Goal: Book appointment/travel/reservation

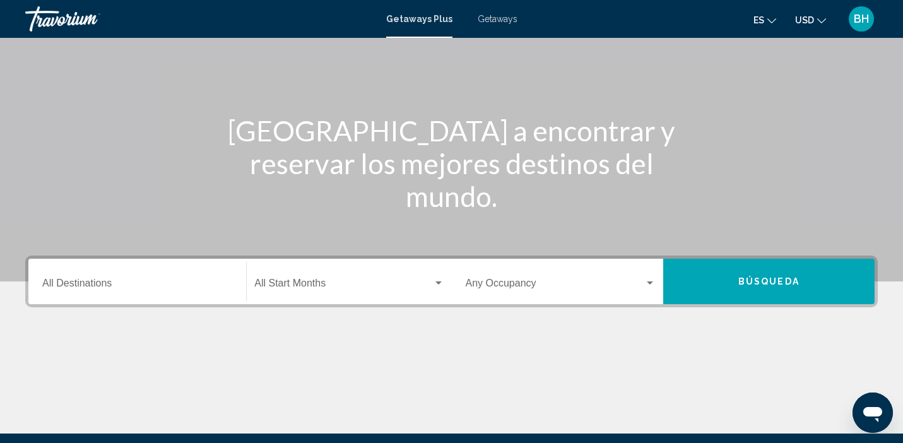
click at [131, 295] on div "Destination All Destinations" at bounding box center [137, 282] width 190 height 40
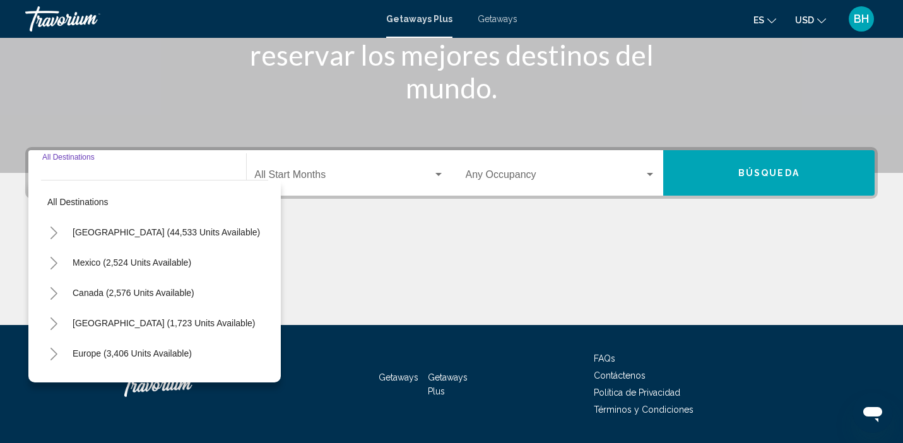
scroll to position [242, 0]
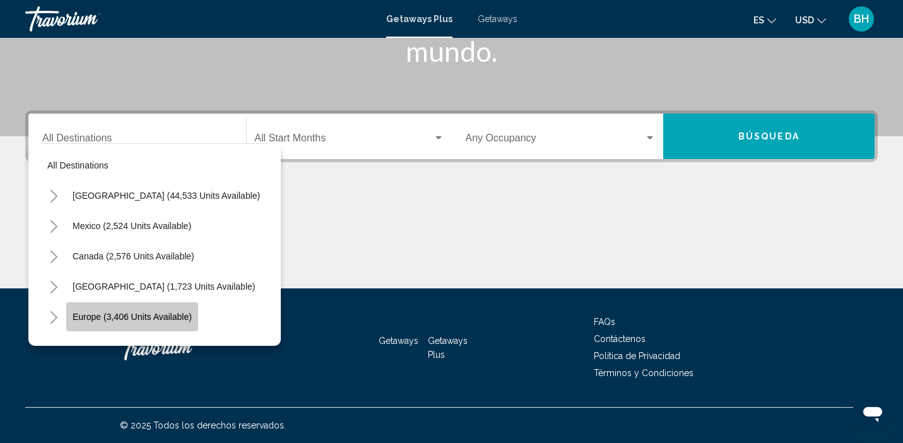
click at [170, 314] on span "Europe (3,406 units available)" at bounding box center [132, 317] width 119 height 10
type input "**********"
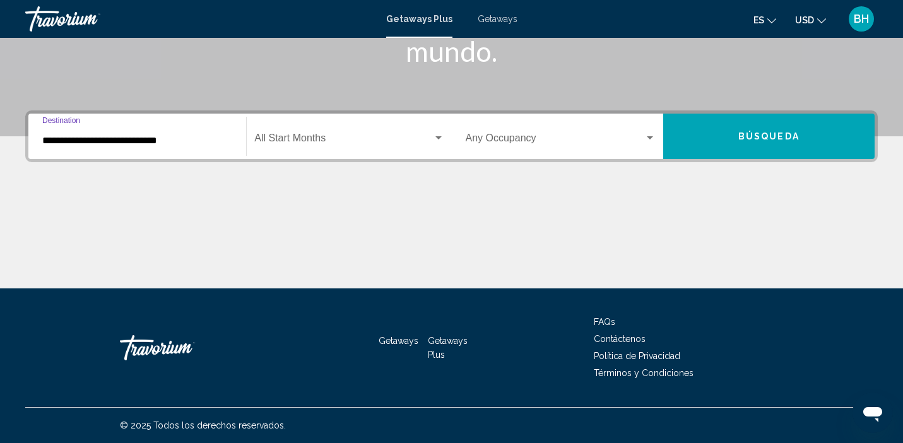
click at [323, 138] on span "Search widget" at bounding box center [343, 140] width 178 height 11
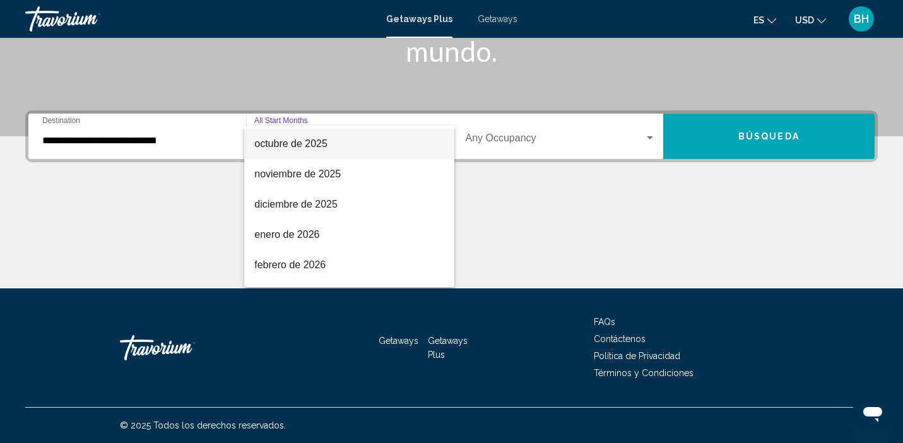
scroll to position [89, 0]
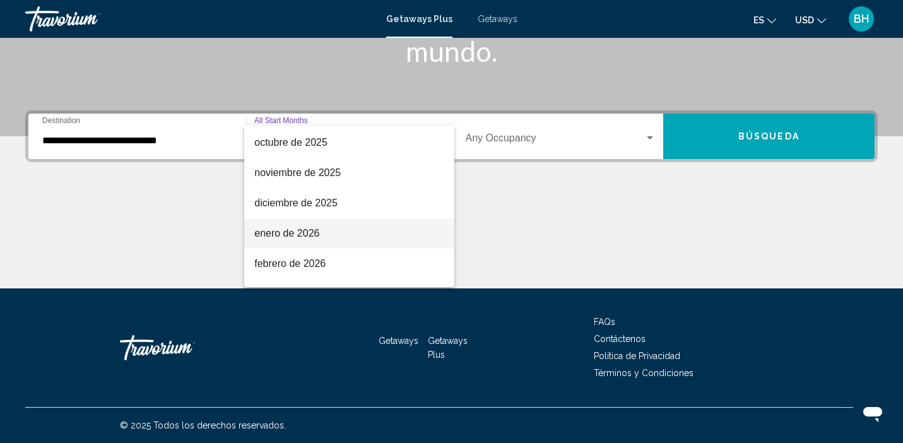
click at [290, 237] on span "enero de 2026" at bounding box center [348, 233] width 189 height 30
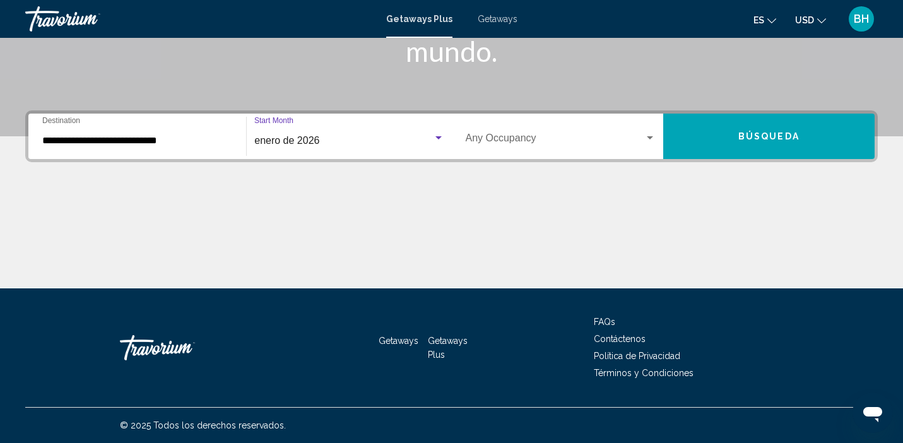
click at [526, 138] on span "Search widget" at bounding box center [555, 140] width 179 height 11
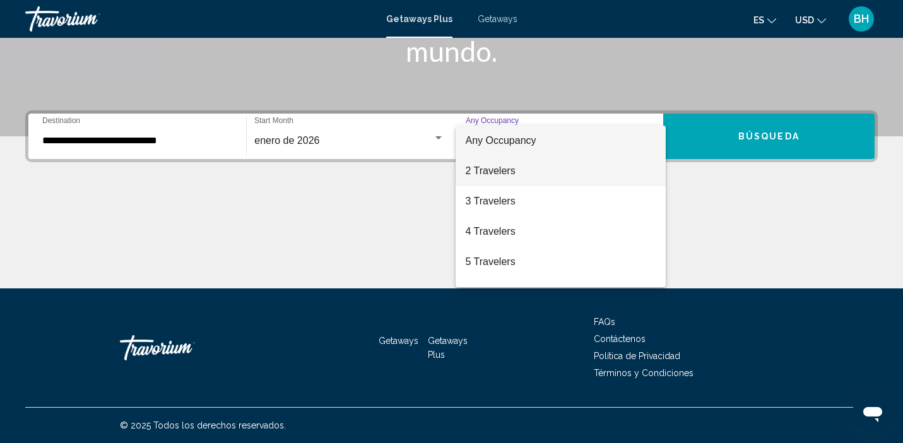
click at [509, 179] on span "2 Travelers" at bounding box center [561, 171] width 190 height 30
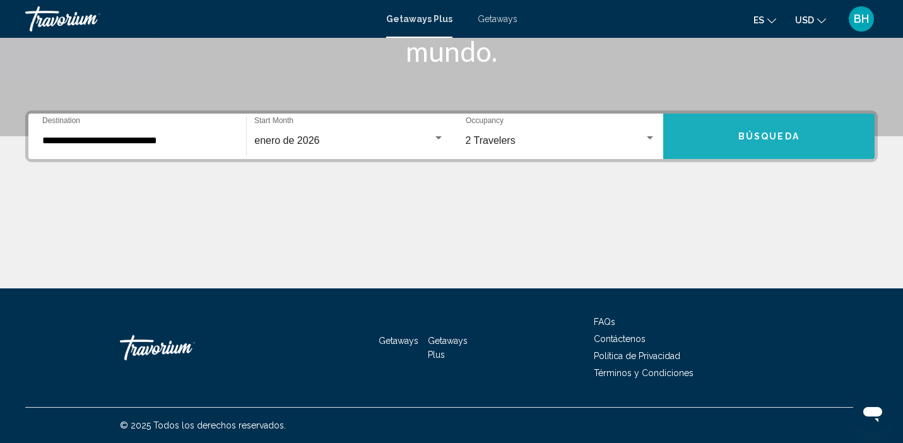
click at [742, 143] on button "Búsqueda" at bounding box center [768, 136] width 211 height 45
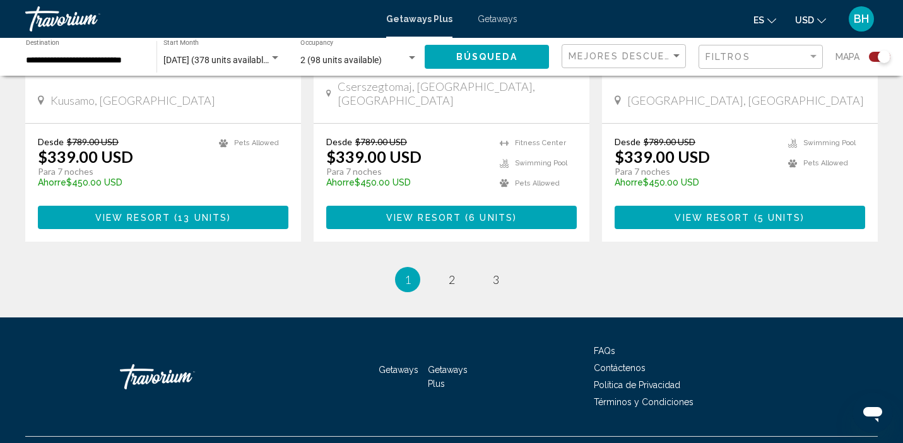
scroll to position [2008, 0]
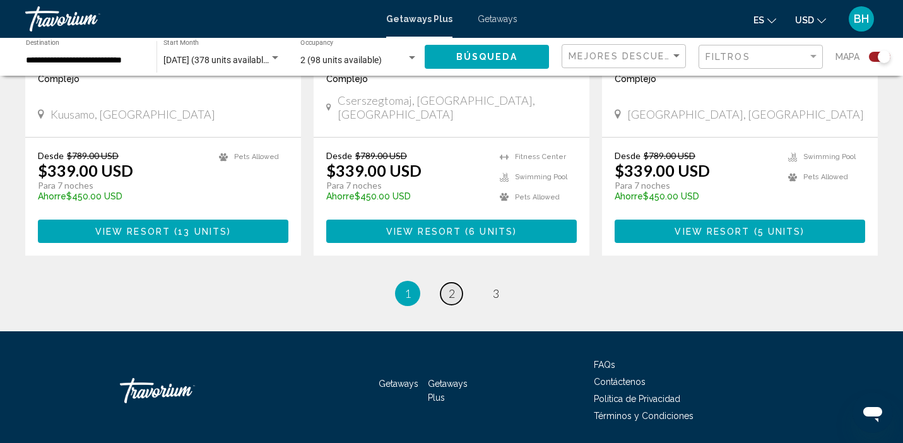
click at [453, 286] on span "2" at bounding box center [451, 293] width 6 height 14
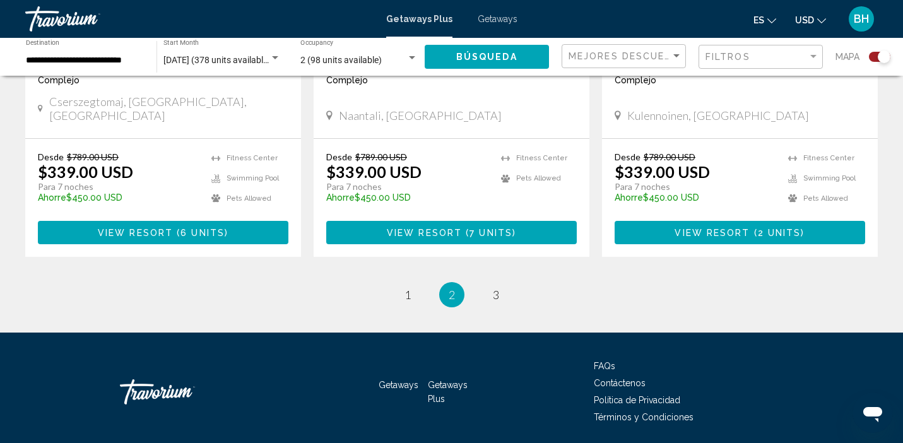
scroll to position [2003, 0]
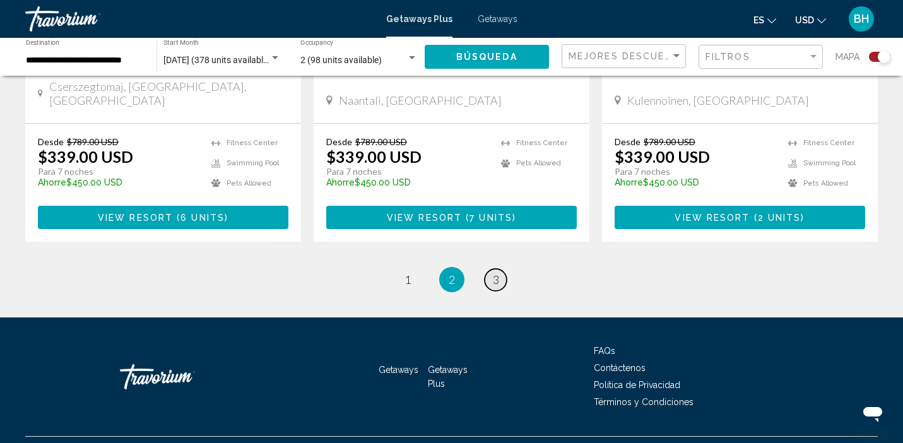
click at [493, 273] on span "3" at bounding box center [496, 280] width 6 height 14
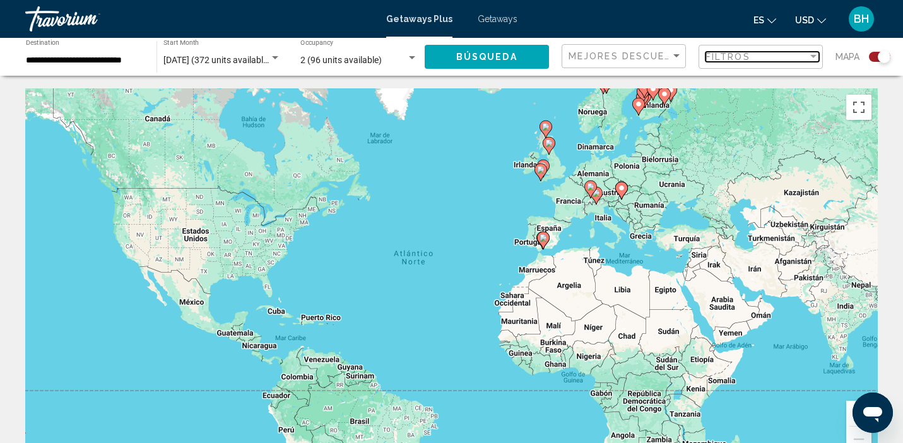
click at [737, 59] on span "Filtros" at bounding box center [727, 57] width 45 height 10
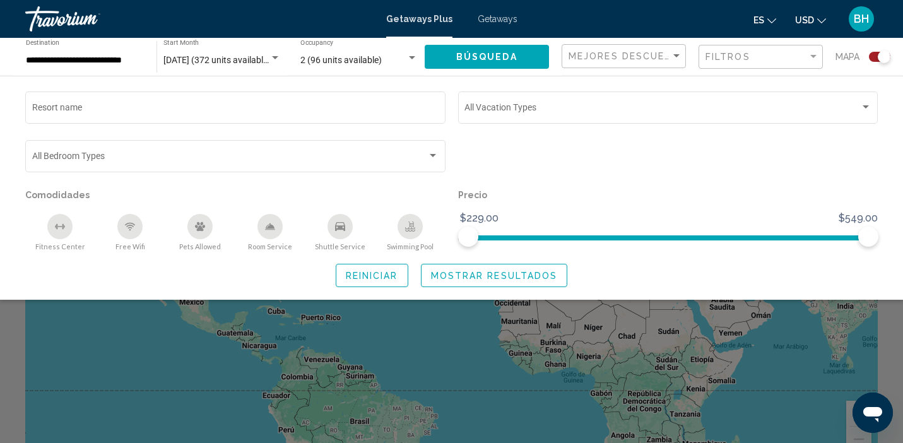
click at [683, 358] on div "Search widget" at bounding box center [451, 316] width 903 height 254
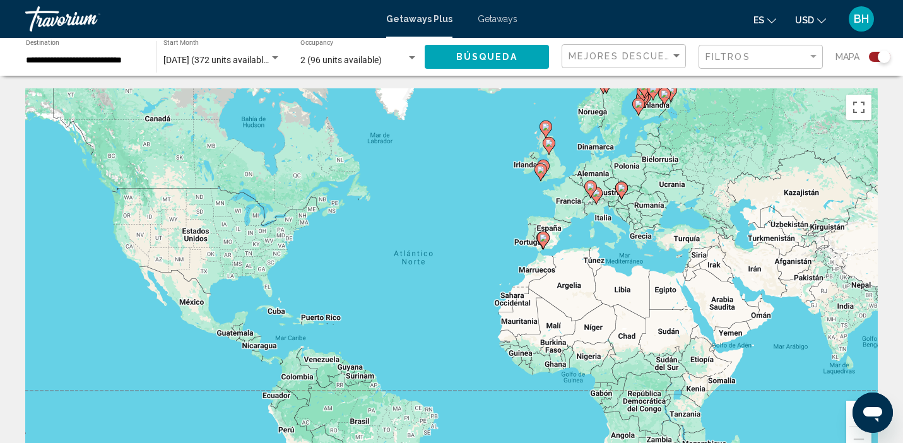
click at [544, 233] on icon "Main content" at bounding box center [542, 240] width 11 height 16
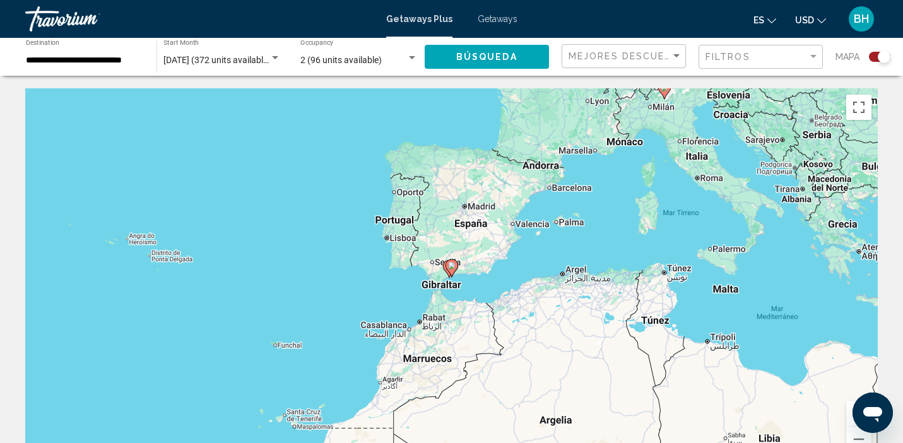
click at [478, 227] on div "Para navegar, presiona las teclas de flecha. Para activar la función de arrastr…" at bounding box center [451, 277] width 852 height 378
click at [476, 209] on div "Para activar la función de arrastrar con el teclado, presiona Alt + Intro. Una …" at bounding box center [451, 277] width 852 height 378
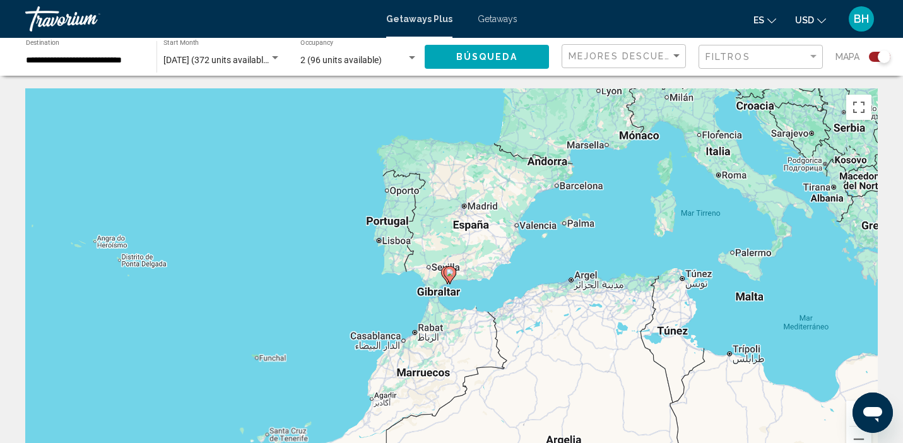
click at [476, 209] on div "Para activar la función de arrastrar con el teclado, presiona Alt + Intro. Una …" at bounding box center [451, 277] width 852 height 378
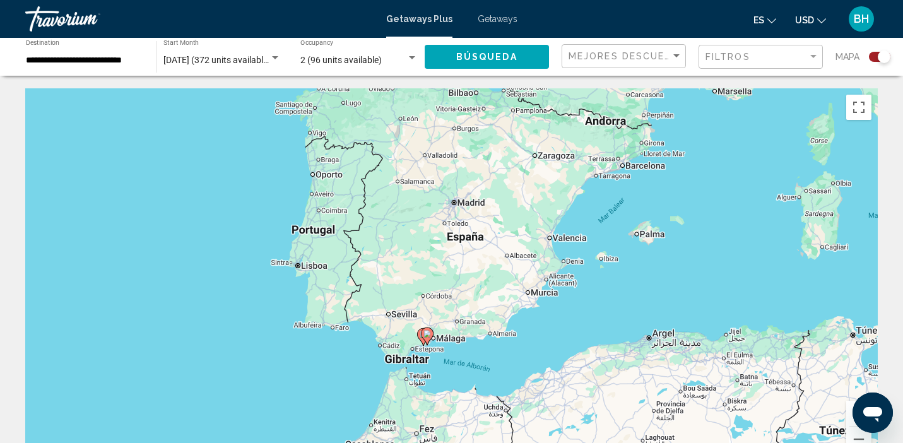
click at [471, 236] on div "Para activar la función de arrastrar con el teclado, presiona Alt + Intro. Una …" at bounding box center [451, 277] width 852 height 378
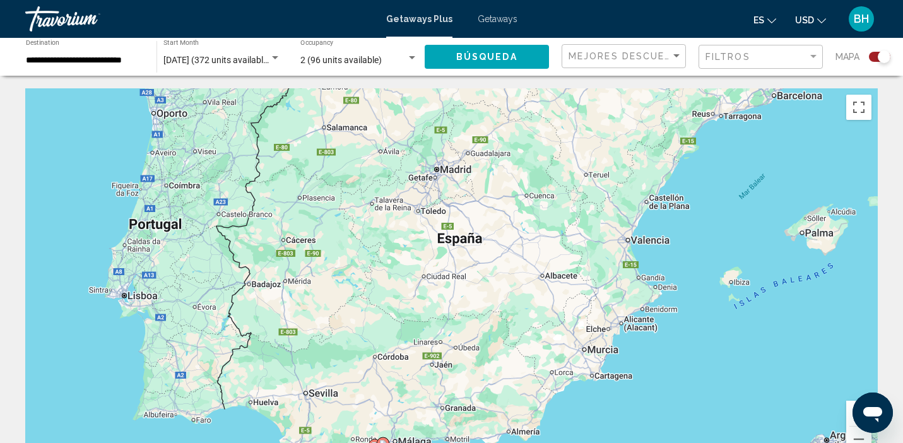
click at [476, 241] on div "Para activar la función de arrastrar con el teclado, presiona Alt + Intro. Una …" at bounding box center [451, 277] width 852 height 378
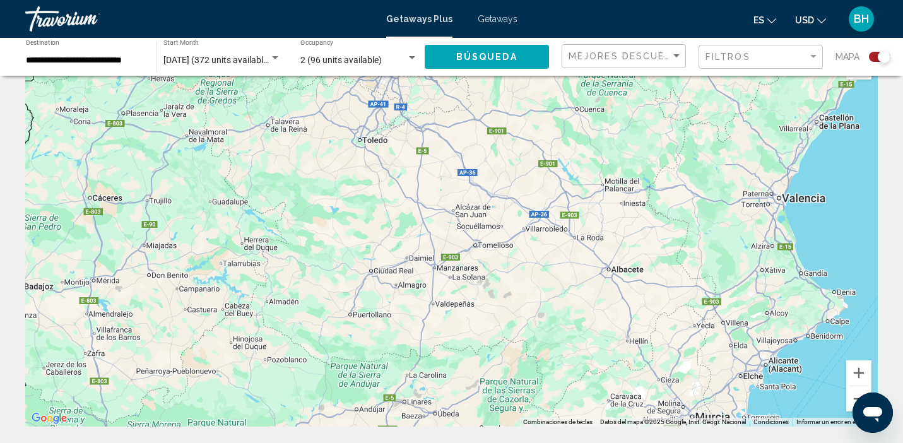
scroll to position [32, 0]
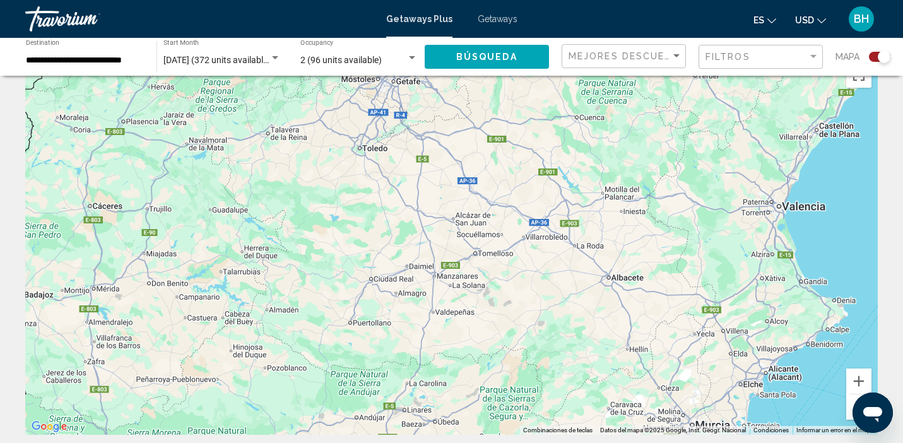
click at [526, 187] on div "Main content" at bounding box center [451, 245] width 852 height 378
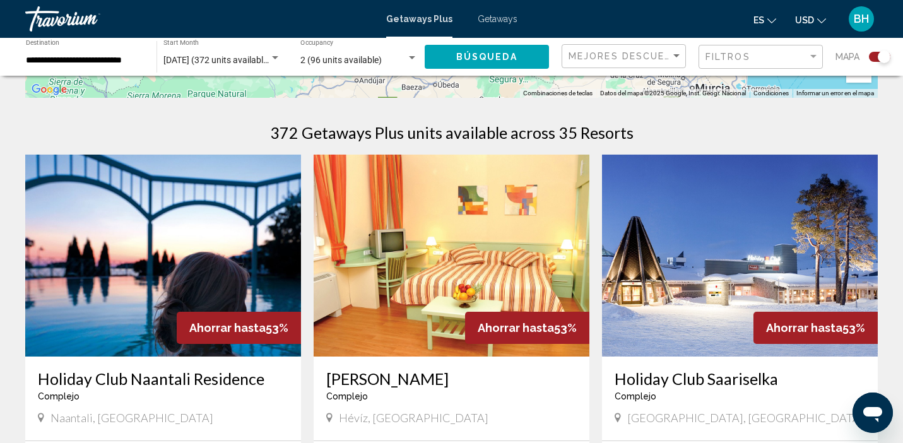
scroll to position [361, 0]
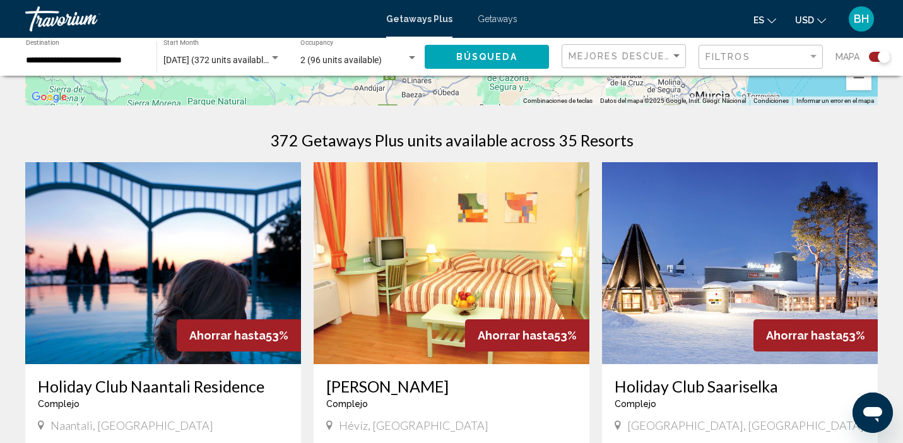
click at [643, 66] on div "Mejores descuentos" at bounding box center [625, 56] width 114 height 23
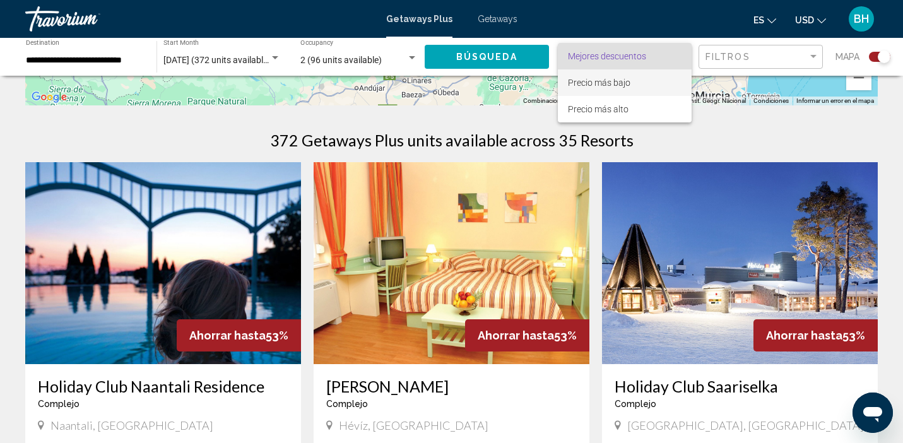
click at [614, 85] on span "Precio más bajo" at bounding box center [599, 83] width 62 height 10
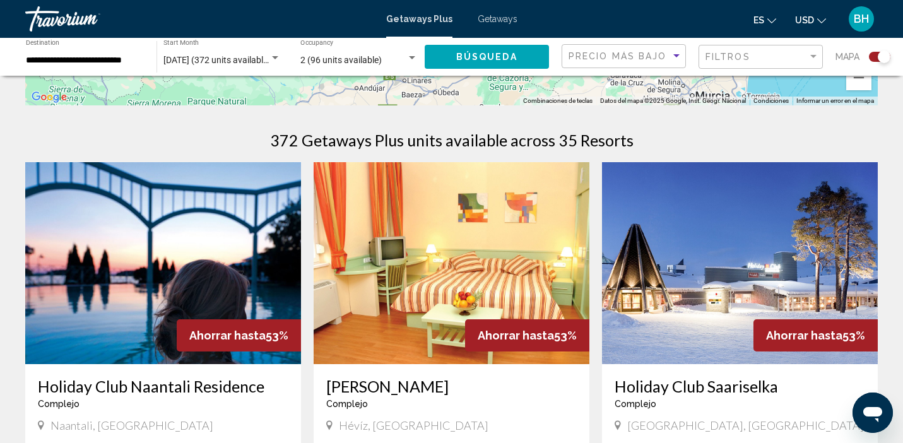
click at [539, 62] on button "Búsqueda" at bounding box center [487, 56] width 125 height 23
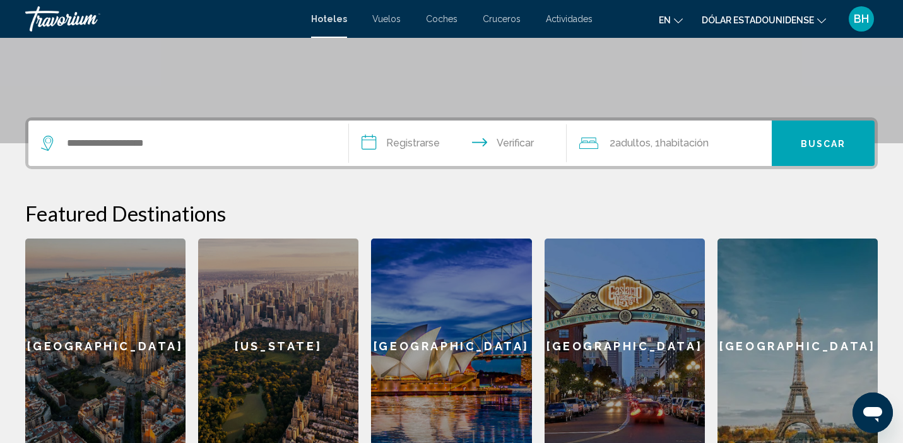
scroll to position [270, 0]
